Goal: Task Accomplishment & Management: Manage account settings

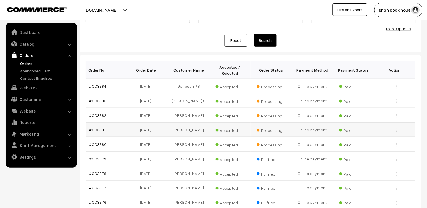
scroll to position [63, 0]
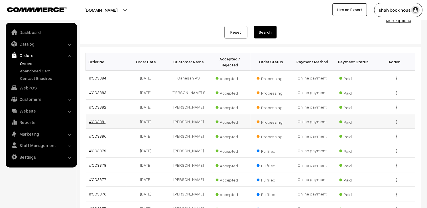
click at [102, 121] on link "#OD3381" at bounding box center [97, 121] width 17 height 5
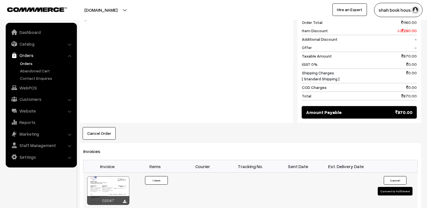
click at [390, 187] on button "Convert to Fulfilment" at bounding box center [395, 191] width 35 height 9
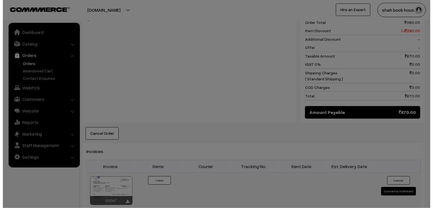
scroll to position [286, 0]
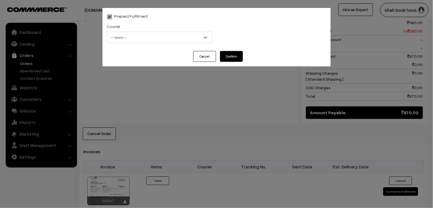
click at [136, 40] on span "-- Select --" at bounding box center [159, 38] width 105 height 10
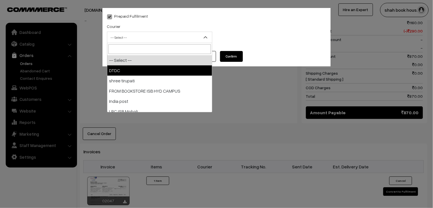
select select "1"
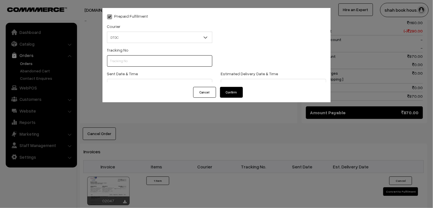
click at [123, 58] on input "text" at bounding box center [159, 60] width 105 height 11
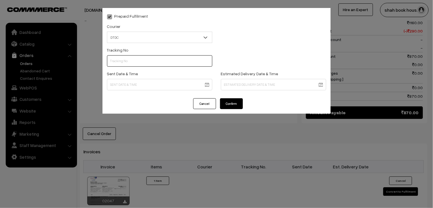
type input "h"
type input "H84036716"
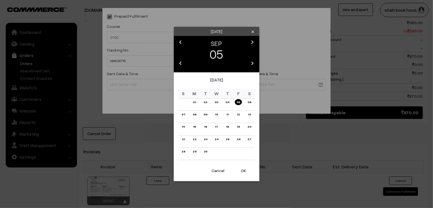
click at [120, 80] on body "Thank you for showing interest. Our team will call you shortly. Close [DOMAIN_N…" at bounding box center [216, 56] width 433 height 685
click at [237, 99] on link "05" at bounding box center [238, 102] width 7 height 6
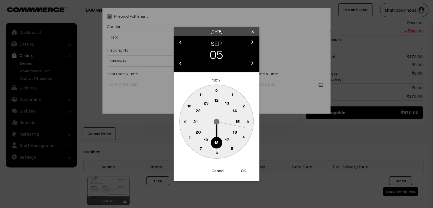
click at [216, 140] on text "18" at bounding box center [216, 142] width 4 height 5
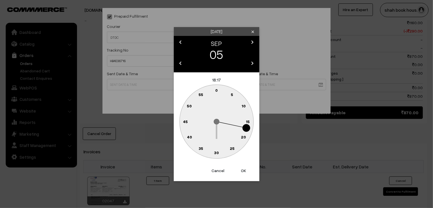
click at [215, 150] on text "30" at bounding box center [216, 152] width 5 height 5
type input "05-09-2025 18:30"
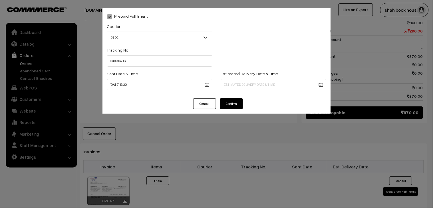
click at [232, 107] on button "Confirm" at bounding box center [231, 103] width 23 height 11
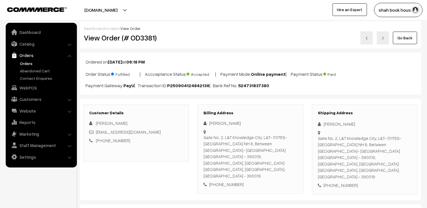
click at [26, 63] on link "Orders" at bounding box center [47, 63] width 56 height 6
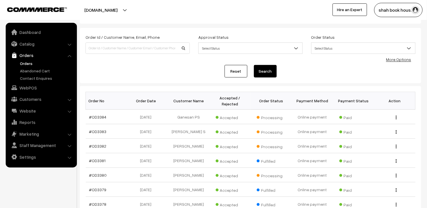
scroll to position [32, 0]
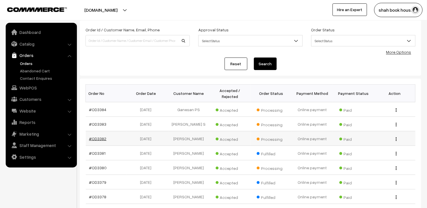
click at [104, 138] on link "#OD3382" at bounding box center [97, 138] width 17 height 5
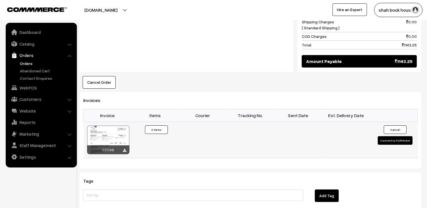
click at [391, 136] on button "Convert to Fulfilment" at bounding box center [395, 140] width 35 height 9
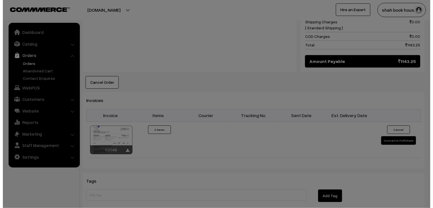
scroll to position [364, 0]
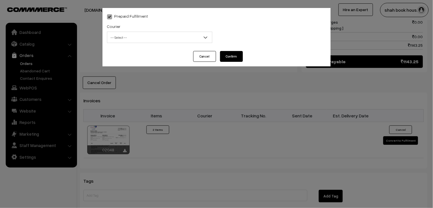
click at [128, 37] on span "-- Select --" at bounding box center [159, 38] width 105 height 10
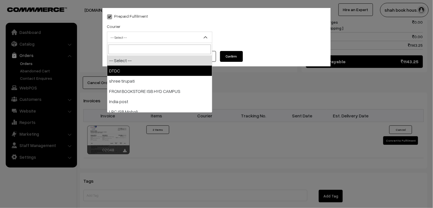
select select "1"
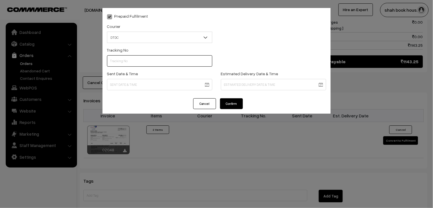
click at [126, 63] on input "text" at bounding box center [159, 60] width 105 height 11
type input "H84036719"
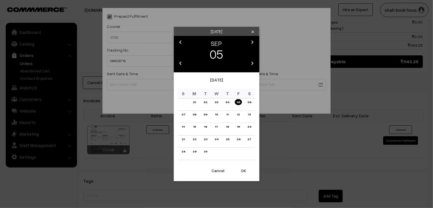
click at [237, 104] on link "05" at bounding box center [238, 102] width 7 height 6
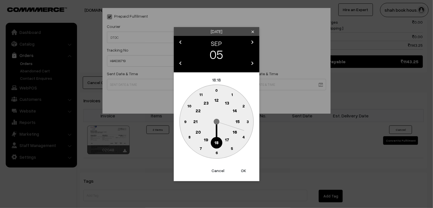
click at [215, 141] on text "18" at bounding box center [216, 142] width 4 height 5
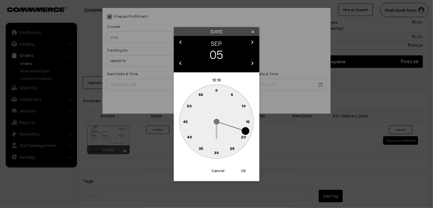
click at [217, 150] on text "30" at bounding box center [216, 152] width 5 height 5
type input "05-09-2025 18:30"
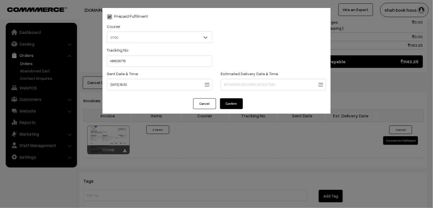
click at [237, 105] on button "Confirm" at bounding box center [231, 103] width 23 height 11
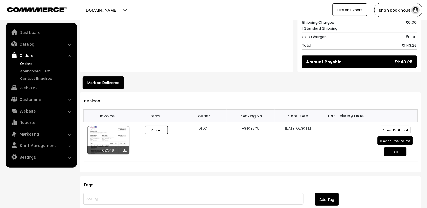
scroll to position [299, 0]
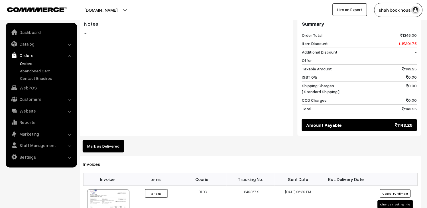
click at [26, 63] on link "Orders" at bounding box center [47, 63] width 56 height 6
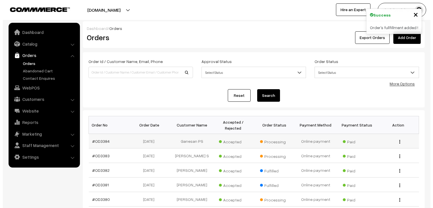
scroll to position [32, 0]
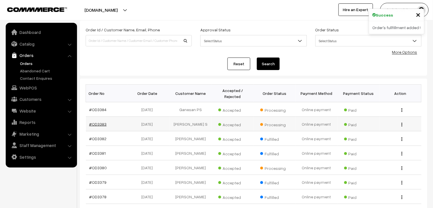
click at [102, 122] on link "#OD3383" at bounding box center [97, 124] width 17 height 5
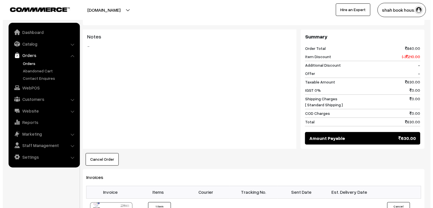
scroll to position [253, 0]
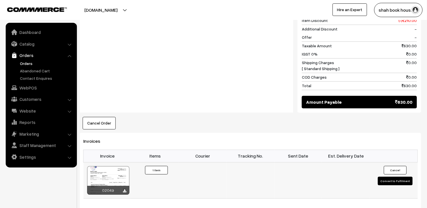
click at [389, 177] on button "Convert to Fulfilment" at bounding box center [395, 181] width 35 height 9
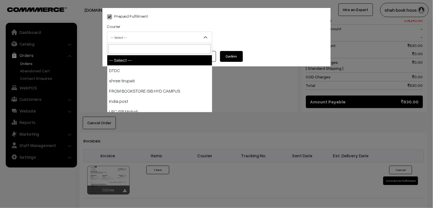
click at [139, 38] on span "-- Select --" at bounding box center [159, 38] width 105 height 10
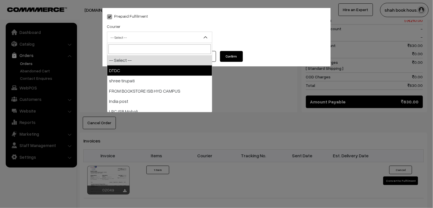
select select "1"
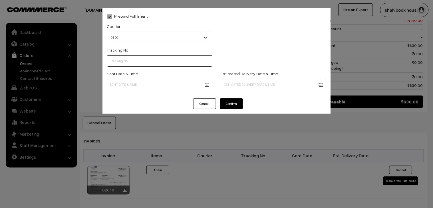
click at [134, 63] on input "text" at bounding box center [159, 60] width 105 height 11
type input "H84036717"
click at [176, 80] on body "Thank you for showing interest. Our team will call you shortly. Close booksonwe…" at bounding box center [216, 68] width 433 height 642
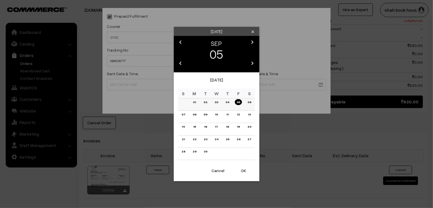
click at [239, 103] on link "05" at bounding box center [238, 102] width 7 height 6
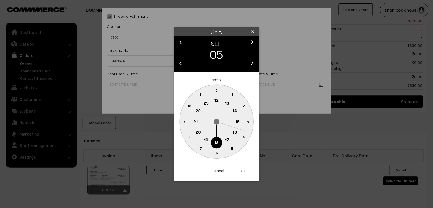
click at [218, 145] on circle at bounding box center [216, 143] width 12 height 12
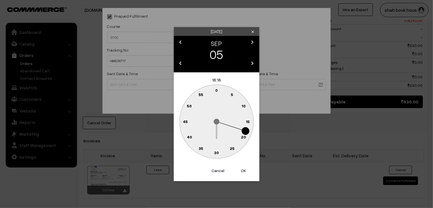
click at [216, 156] on circle at bounding box center [216, 153] width 12 height 12
type input "05-09-2025 18:30"
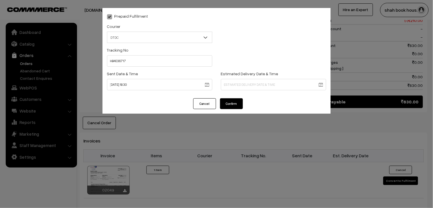
click at [232, 97] on div "Prepaid Fulfilment Courier -- Select -- DTDC shree tirupati FROM BOOKSTORE ISB …" at bounding box center [216, 53] width 228 height 90
click at [235, 104] on button "Confirm" at bounding box center [231, 103] width 23 height 11
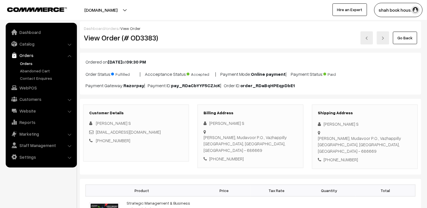
click at [37, 65] on link "Orders" at bounding box center [47, 63] width 56 height 6
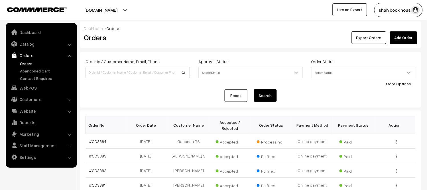
click at [25, 62] on link "Orders" at bounding box center [47, 63] width 56 height 6
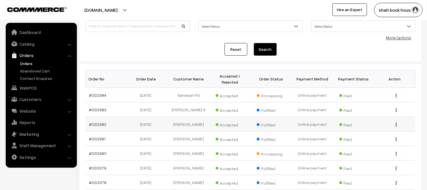
scroll to position [63, 0]
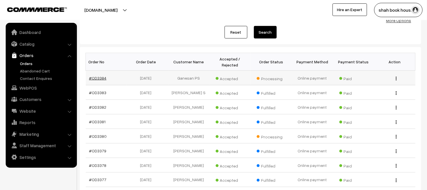
click at [96, 78] on link "#OD3384" at bounding box center [97, 78] width 17 height 5
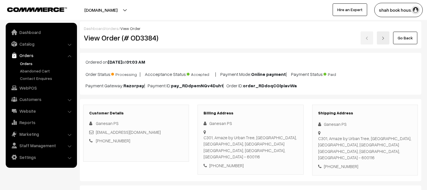
scroll to position [285, 0]
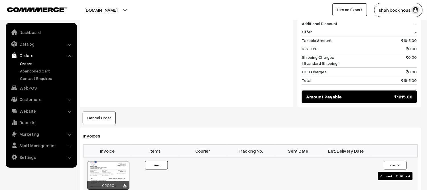
click at [381, 173] on button "Convert to Fulfilment" at bounding box center [395, 176] width 35 height 9
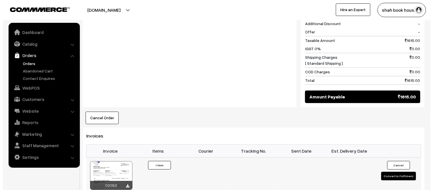
scroll to position [286, 0]
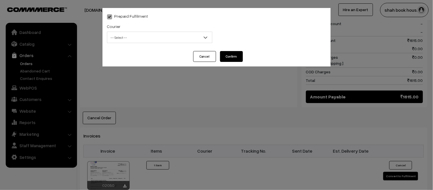
click at [153, 40] on span "-- Select --" at bounding box center [159, 38] width 105 height 10
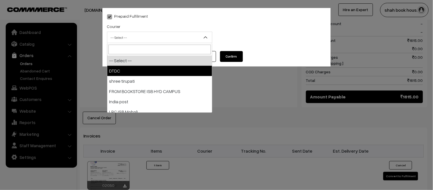
select select "1"
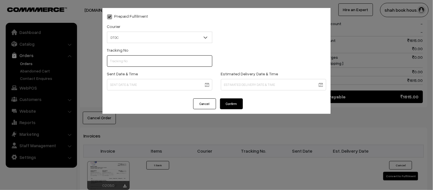
click at [139, 58] on input "text" at bounding box center [159, 60] width 105 height 11
type input "H84036714"
click at [142, 87] on body "Thank you for showing interest. Our team will call you shortly. Close booksonwe…" at bounding box center [216, 49] width 433 height 670
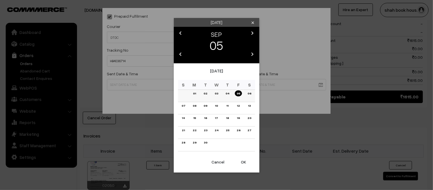
click at [237, 96] on link "05" at bounding box center [238, 93] width 7 height 6
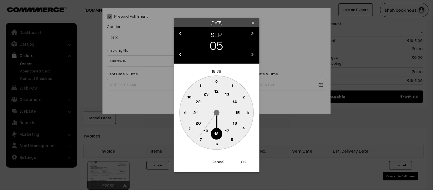
click at [215, 137] on circle at bounding box center [216, 134] width 12 height 12
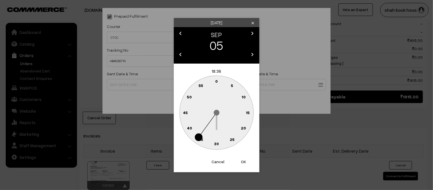
click at [214, 144] on text "30" at bounding box center [216, 143] width 5 height 5
type input "[DATE] 18:30"
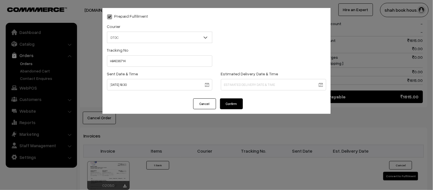
click at [234, 105] on button "Confirm" at bounding box center [231, 103] width 23 height 11
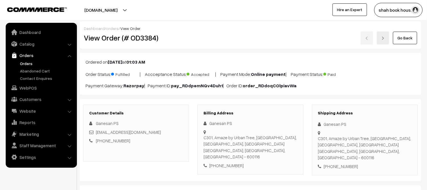
click at [29, 60] on link "Orders" at bounding box center [47, 63] width 56 height 6
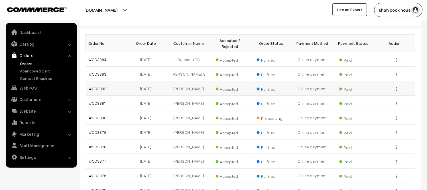
scroll to position [95, 0]
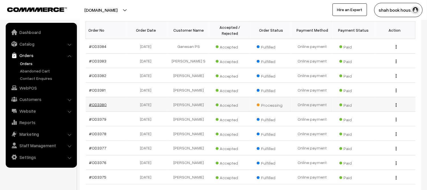
click at [98, 102] on link "#OD3380" at bounding box center [98, 104] width 18 height 5
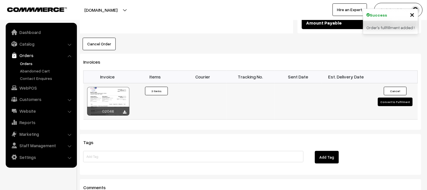
click at [385, 98] on button "Convert to Fulfilment" at bounding box center [395, 102] width 35 height 9
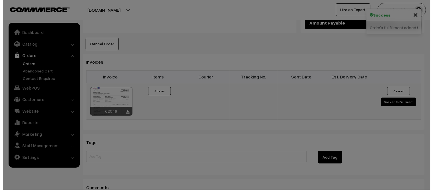
scroll to position [412, 0]
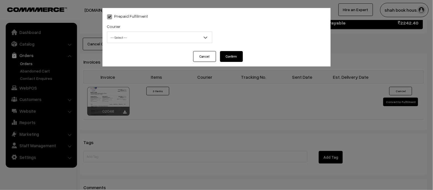
click at [137, 36] on span "-- Select --" at bounding box center [159, 38] width 105 height 10
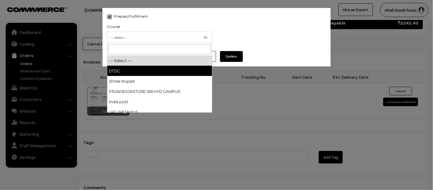
select select "1"
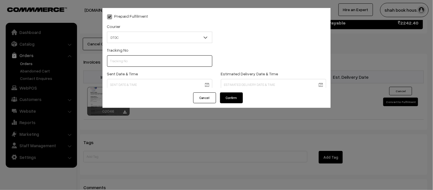
click at [137, 66] on input "text" at bounding box center [159, 60] width 105 height 11
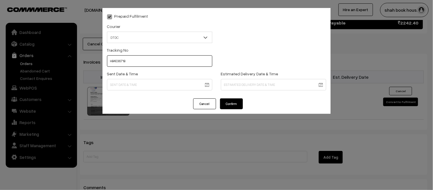
type input "H84036718"
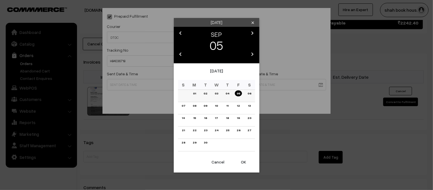
click at [239, 95] on link "05" at bounding box center [238, 93] width 7 height 6
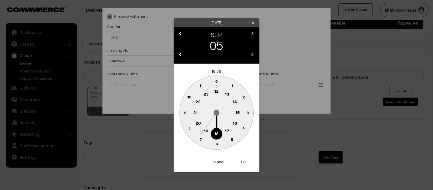
click at [215, 133] on text "18" at bounding box center [216, 133] width 4 height 5
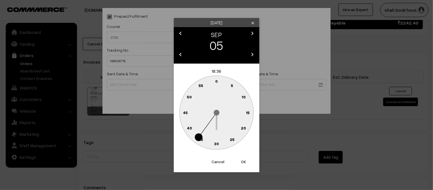
click at [218, 146] on text "30" at bounding box center [216, 143] width 5 height 5
type input "05-09-2025 18:30"
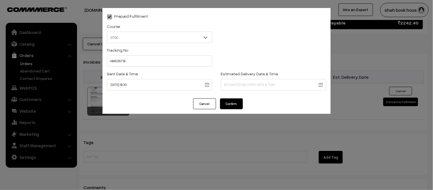
click at [237, 107] on button "Confirm" at bounding box center [231, 103] width 23 height 11
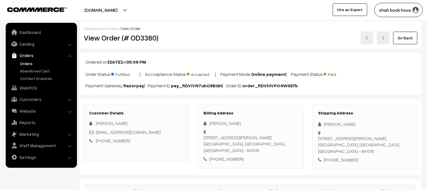
scroll to position [411, 0]
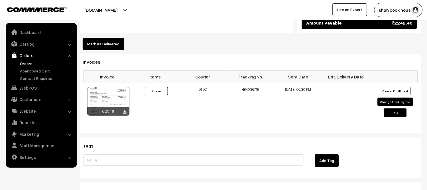
click at [22, 63] on link "Orders" at bounding box center [47, 63] width 56 height 6
